Goal: Task Accomplishment & Management: Manage account settings

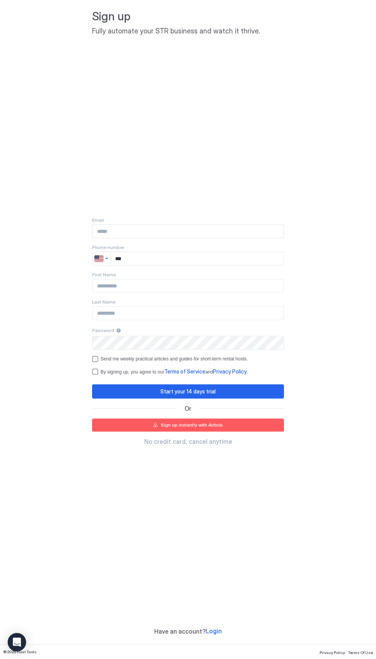
click at [283, 508] on div "Sign up Fully automate your STR business and watch it thrive. Email Phone numbe…" at bounding box center [188, 322] width 192 height 626
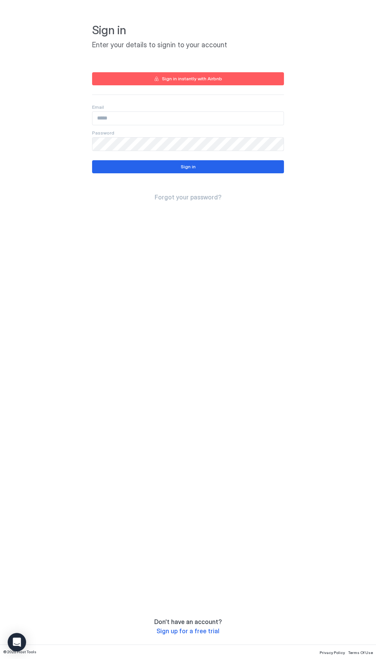
click at [186, 118] on input "Input Field" at bounding box center [188, 118] width 191 height 13
type input "**********"
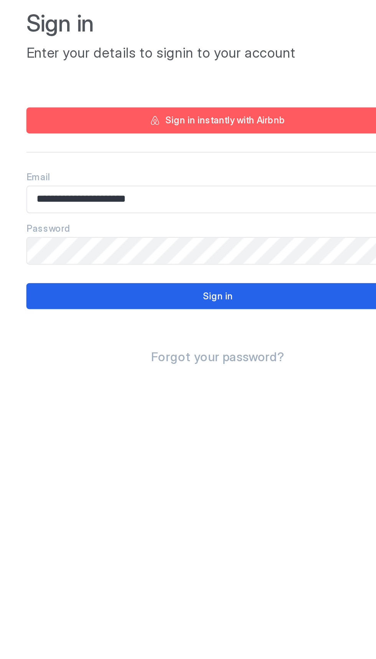
click at [195, 167] on button "Sign in" at bounding box center [188, 166] width 192 height 13
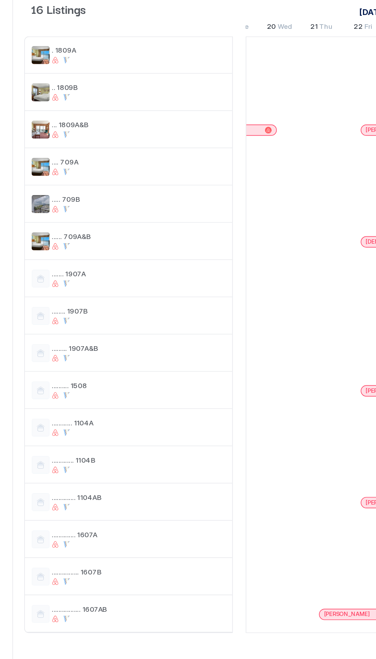
scroll to position [0, 704]
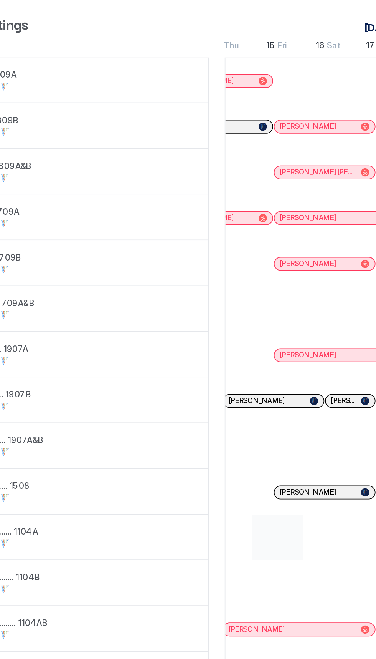
click at [204, 344] on div at bounding box center [199, 347] width 28 height 25
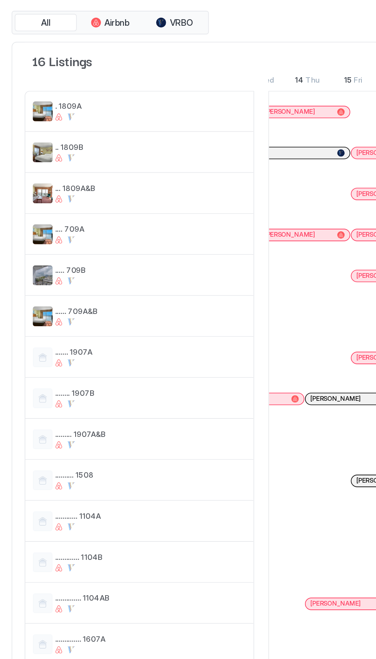
scroll to position [0, 408]
